Goal: Transaction & Acquisition: Subscribe to service/newsletter

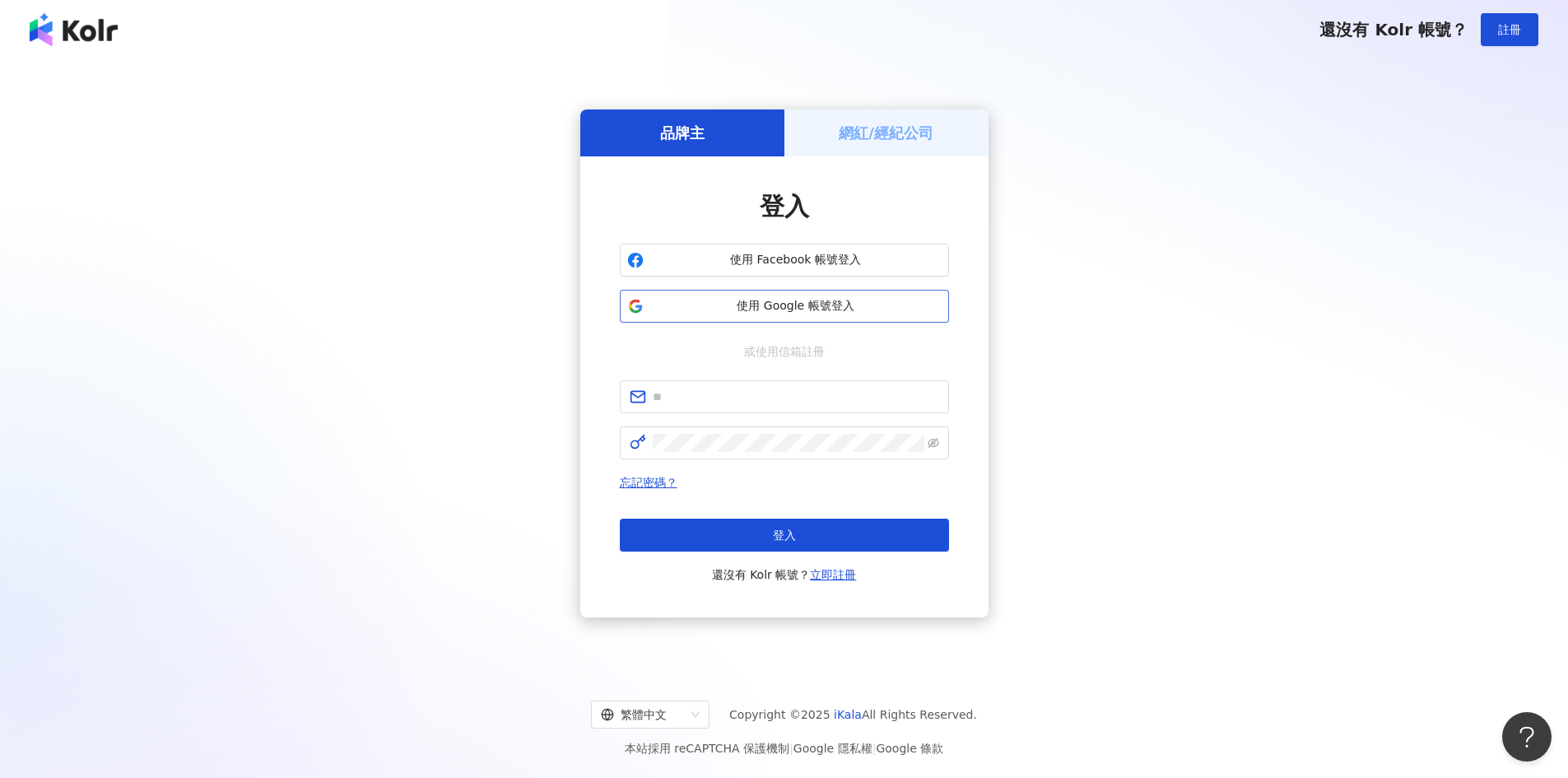
click at [831, 299] on span "使用 Google 帳號登入" at bounding box center [795, 306] width 291 height 17
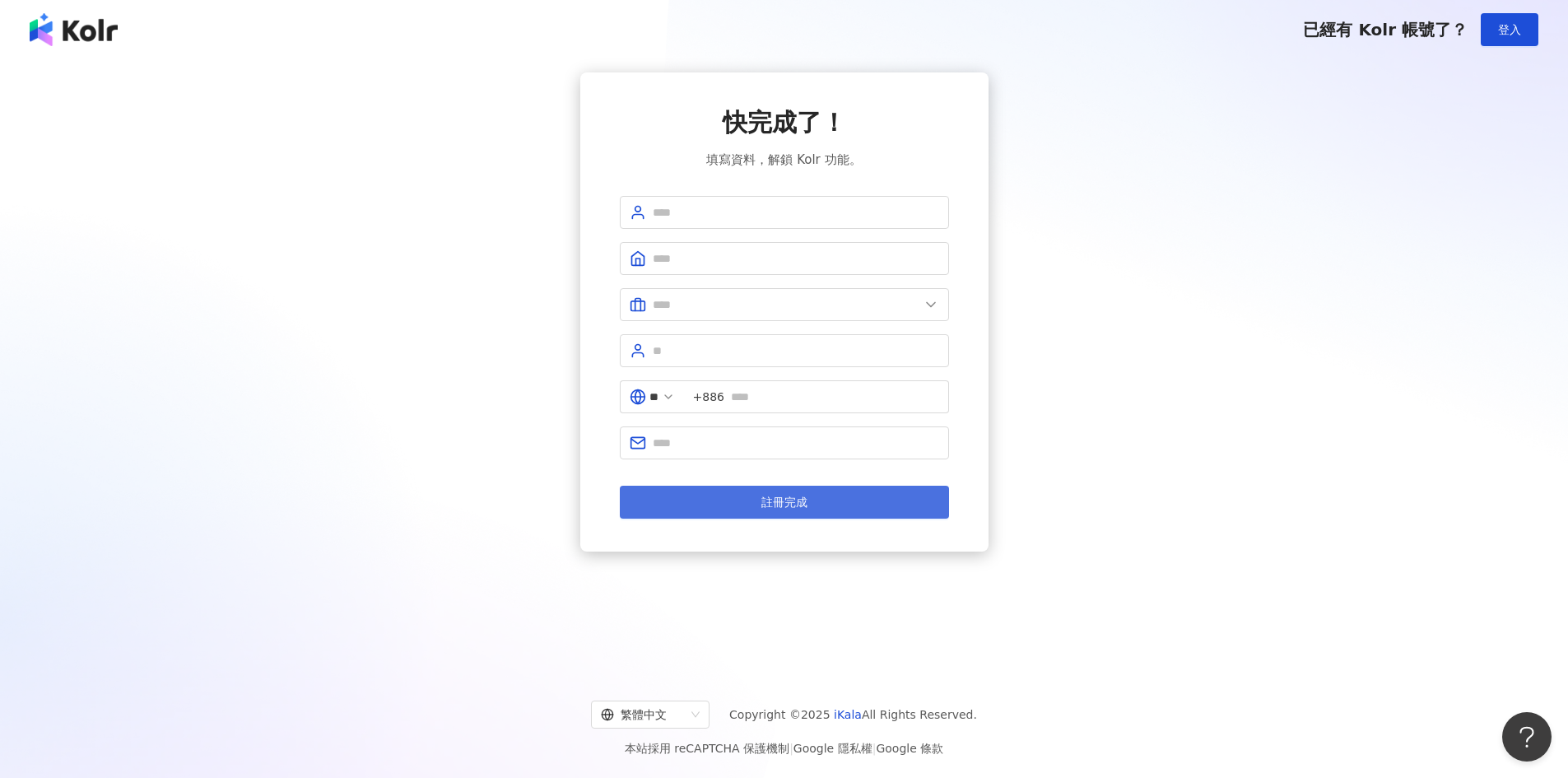
click at [759, 499] on button "註冊完成" at bounding box center [785, 502] width 329 height 33
